Goal: Find specific page/section: Find specific page/section

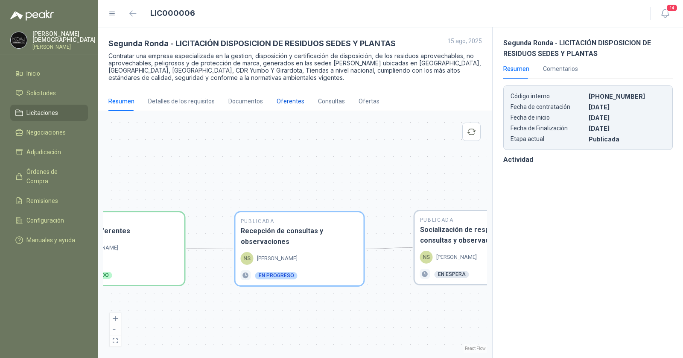
click at [292, 100] on div "Oferentes" at bounding box center [291, 101] width 28 height 9
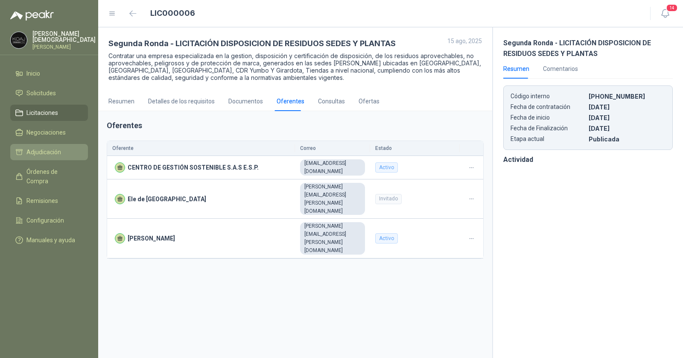
click at [48, 151] on span "Adjudicación" at bounding box center [43, 151] width 35 height 9
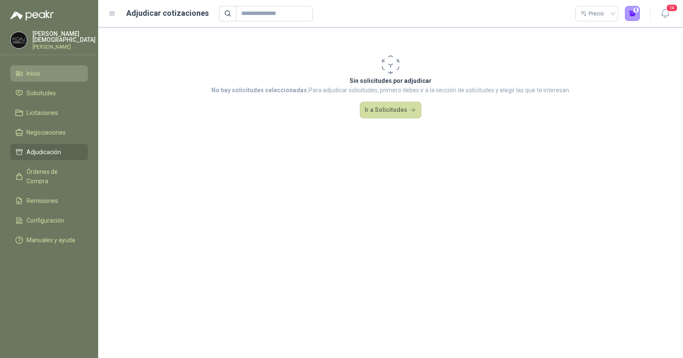
click at [53, 76] on li "Inicio" at bounding box center [48, 73] width 67 height 9
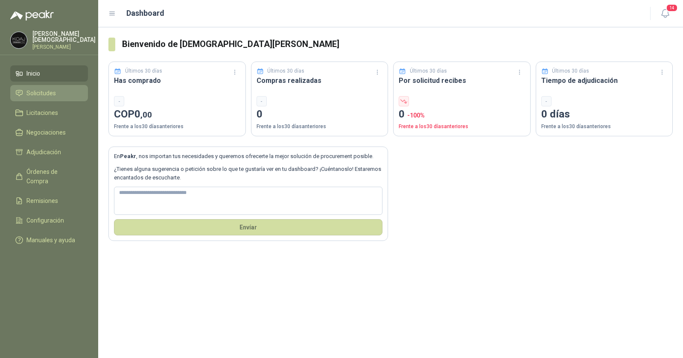
click at [48, 93] on span "Solicitudes" at bounding box center [40, 92] width 29 height 9
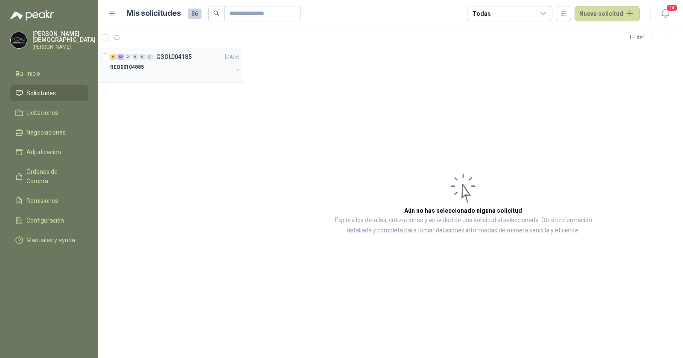
click at [205, 63] on div "REQ00104885" at bounding box center [171, 67] width 123 height 10
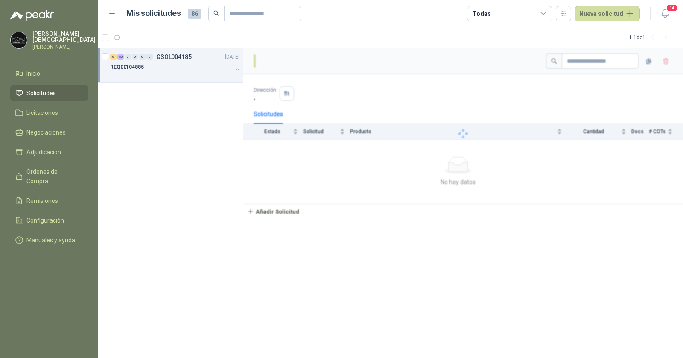
click at [204, 65] on div "REQ00104885" at bounding box center [171, 67] width 123 height 10
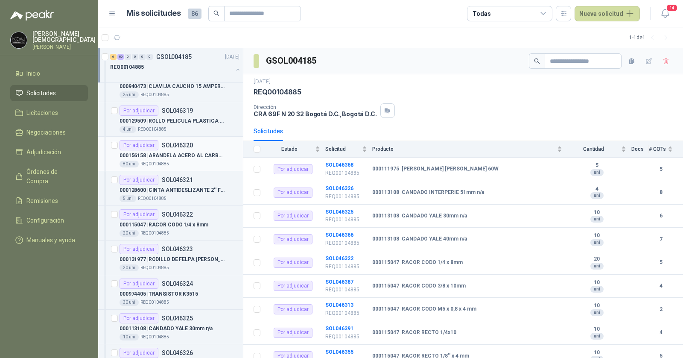
scroll to position [213, 0]
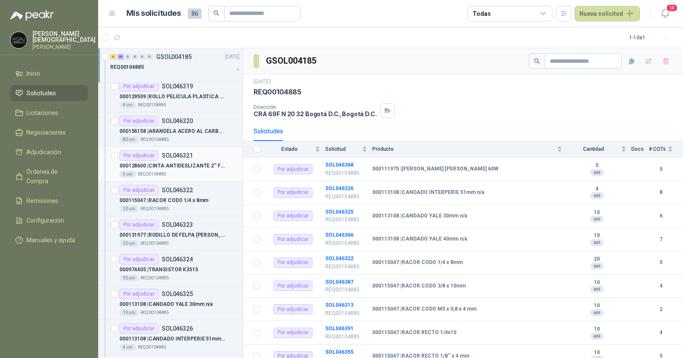
click at [205, 147] on article "Por adjudicar SOL046321 000128600 | CINTA ANTIDESLIZANTE 2'' FOTOLUMINISCENTE 5…" at bounding box center [170, 164] width 145 height 35
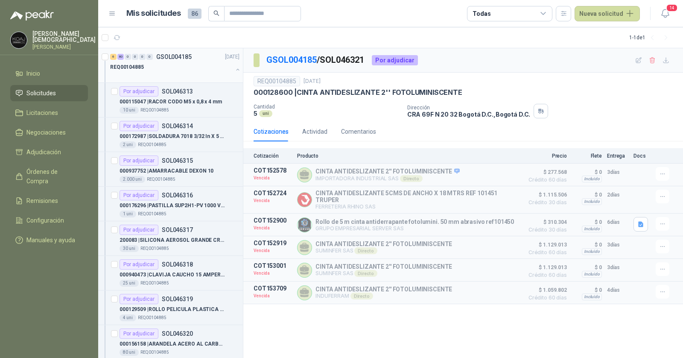
click at [191, 68] on div "REQ00104885" at bounding box center [171, 67] width 123 height 10
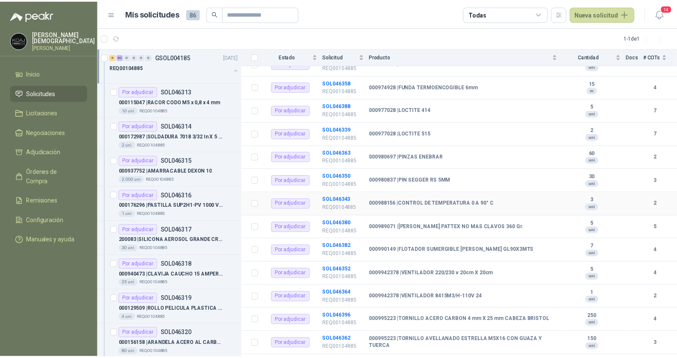
scroll to position [1805, 0]
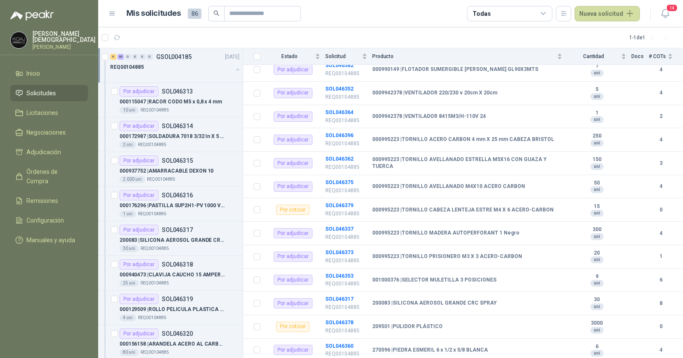
click at [51, 44] on p "[PERSON_NAME]" at bounding box center [63, 46] width 63 height 5
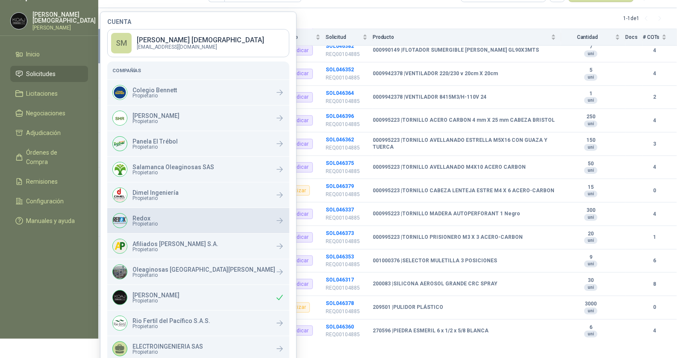
scroll to position [56, 0]
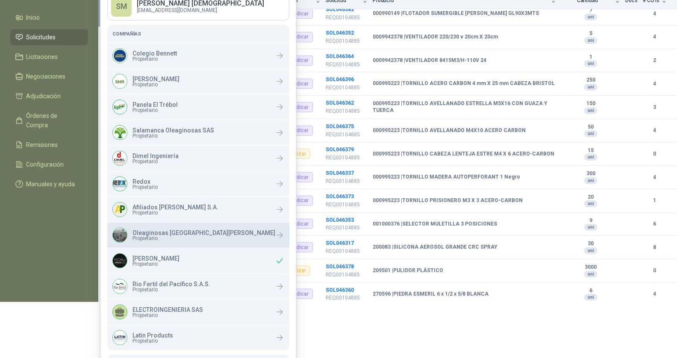
click at [151, 233] on p "Oleaginosas [GEOGRAPHIC_DATA][PERSON_NAME]" at bounding box center [203, 233] width 143 height 6
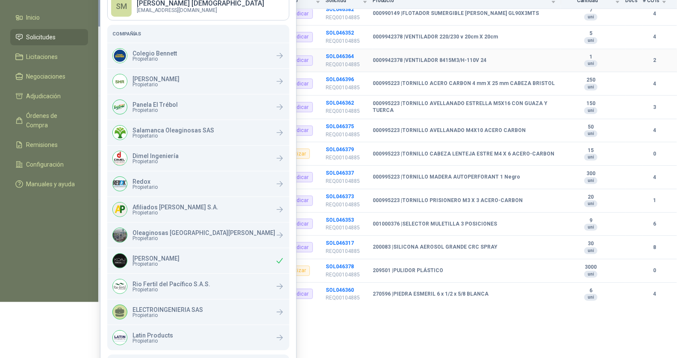
click at [268, 49] on td "Por adjudicar" at bounding box center [296, 60] width 60 height 23
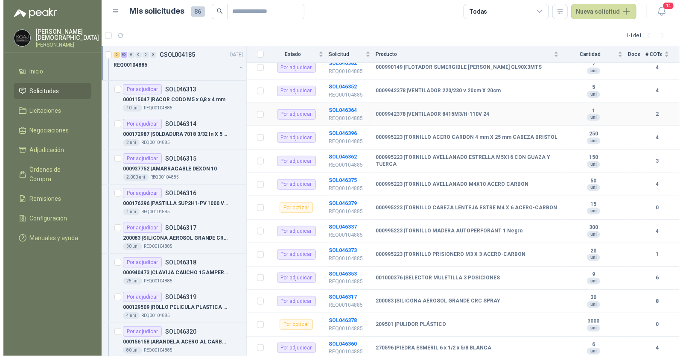
scroll to position [0, 0]
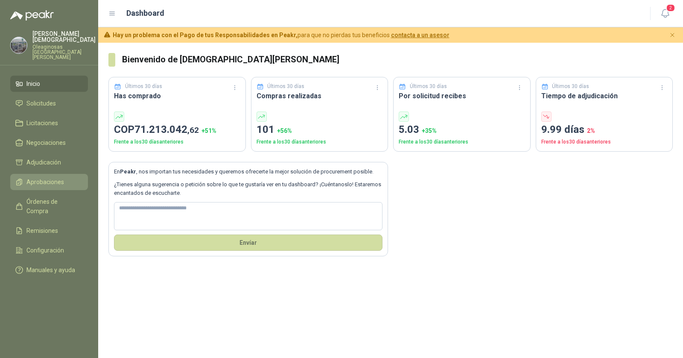
click at [44, 175] on link "Aprobaciones" at bounding box center [49, 182] width 78 height 16
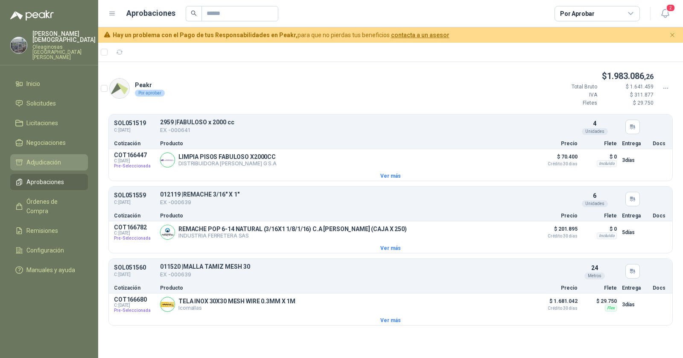
click at [44, 158] on span "Adjudicación" at bounding box center [43, 162] width 35 height 9
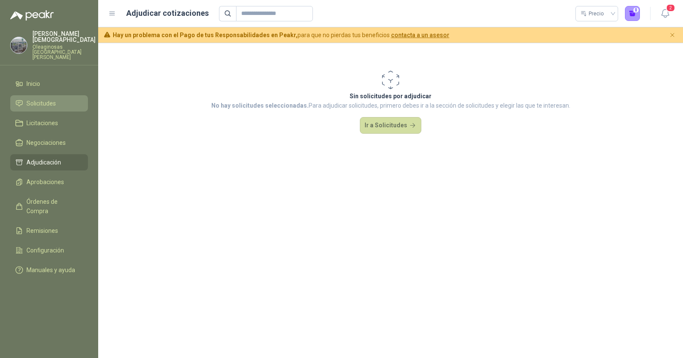
click at [53, 99] on span "Solicitudes" at bounding box center [40, 103] width 29 height 9
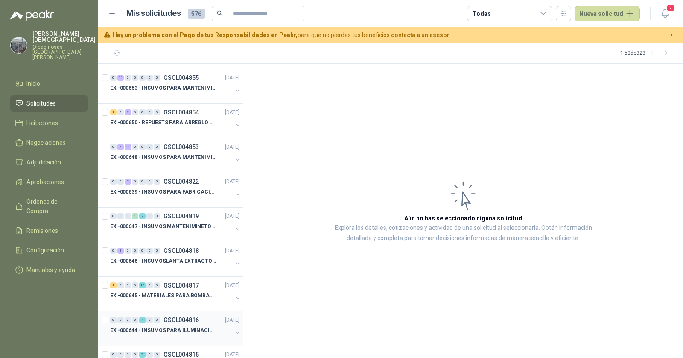
scroll to position [64, 0]
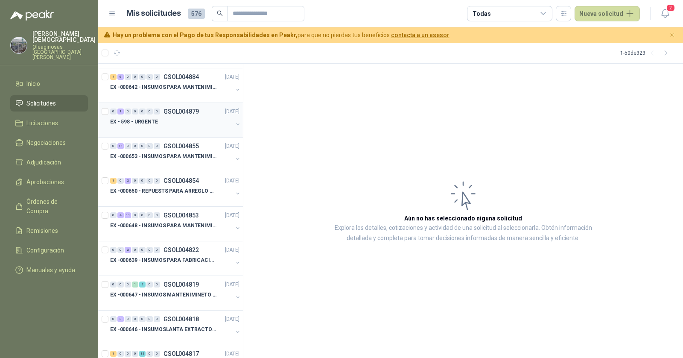
click at [165, 121] on div "EX - 598 - URGENTE" at bounding box center [171, 122] width 123 height 10
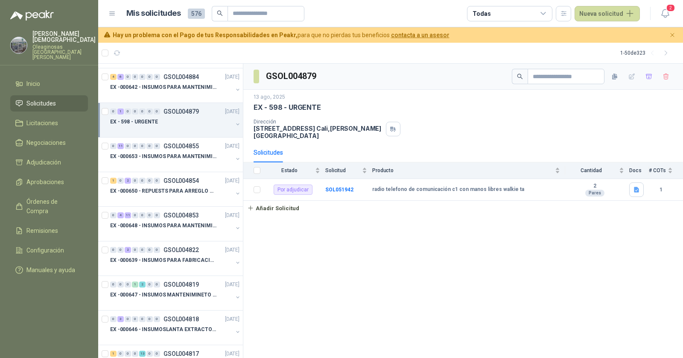
click at [175, 121] on div "EX - 598 - URGENTE" at bounding box center [171, 122] width 123 height 10
click at [171, 159] on p "radio telefono de comunicación c1 con manos libres walkie ta" at bounding box center [173, 156] width 106 height 8
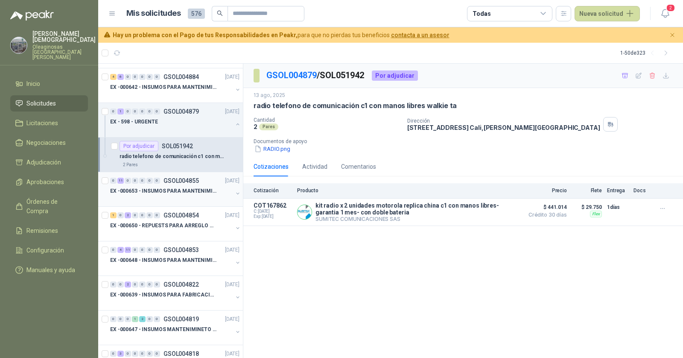
click at [185, 192] on p "EX -000653 - INSUMOS PARA MANTENIMIENTO A CADENAS" at bounding box center [163, 191] width 106 height 8
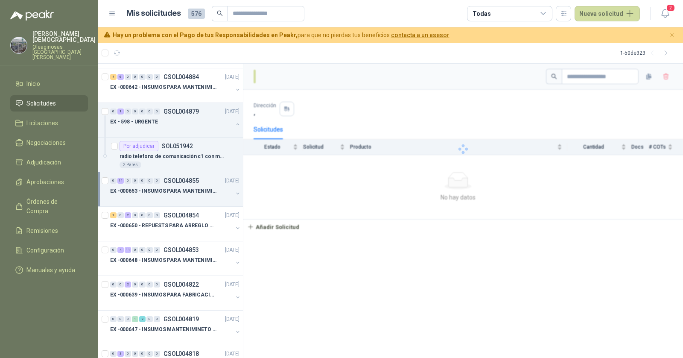
click at [173, 192] on p "EX -000653 - INSUMOS PARA MANTENIMIENTO A CADENAS" at bounding box center [163, 191] width 106 height 8
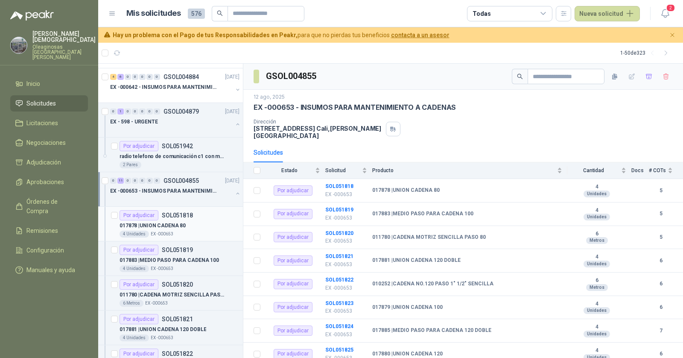
click at [182, 214] on p "SOL051818" at bounding box center [177, 215] width 31 height 6
